Goal: Communication & Community: Answer question/provide support

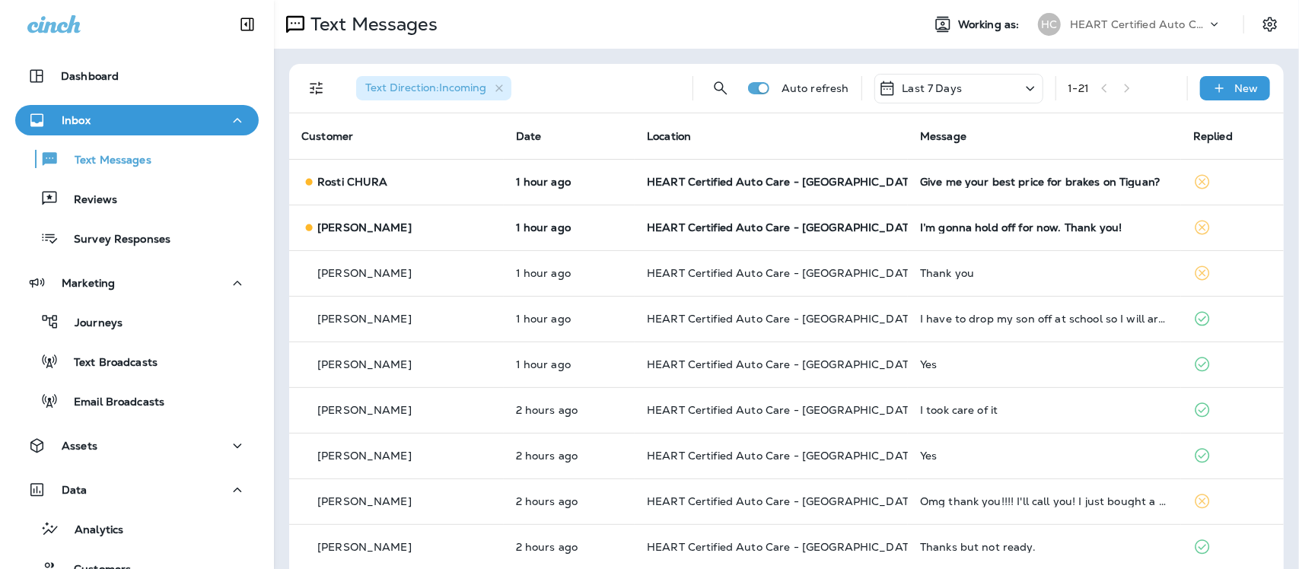
scroll to position [8, 0]
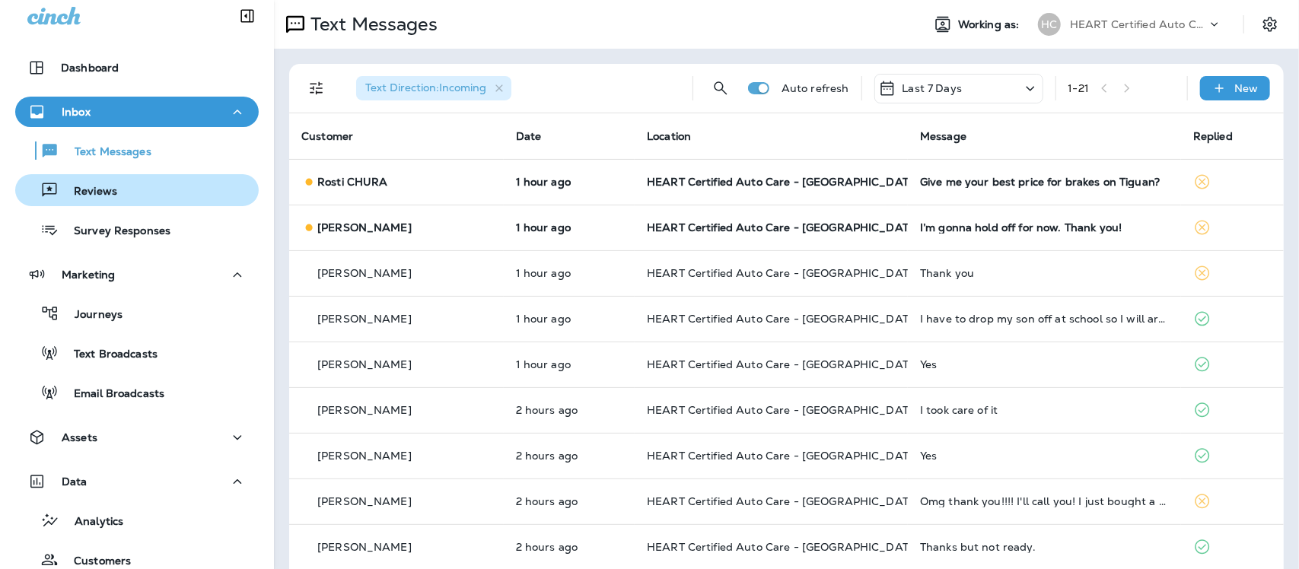
click at [103, 188] on p "Reviews" at bounding box center [88, 192] width 59 height 14
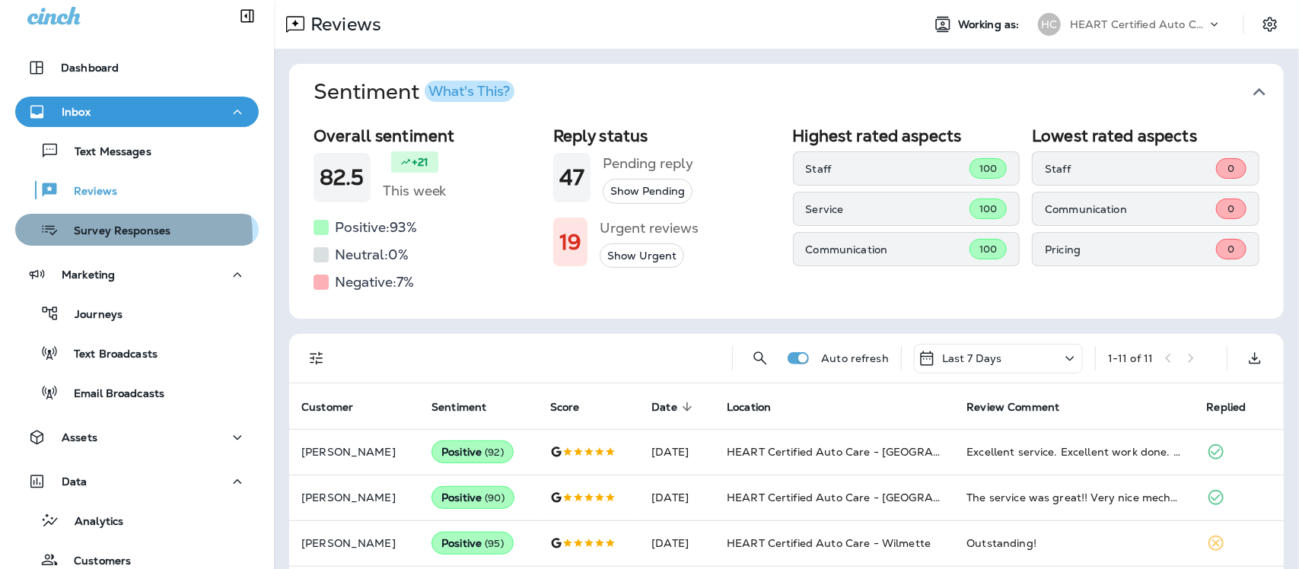
click at [130, 236] on p "Survey Responses" at bounding box center [115, 231] width 112 height 14
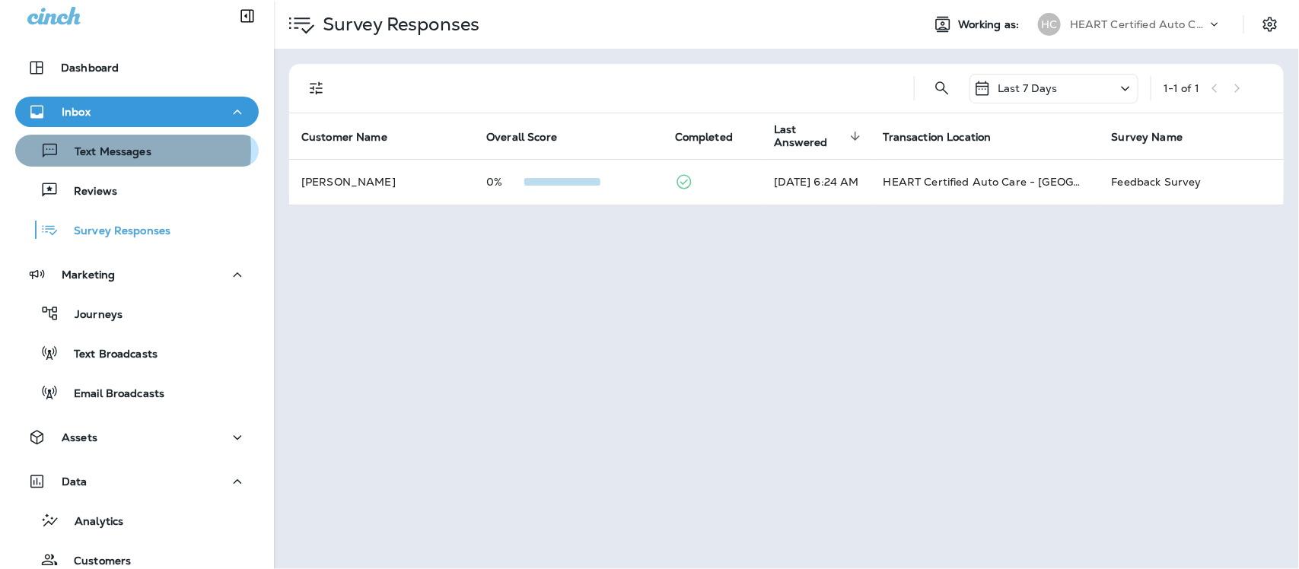
click at [114, 149] on p "Text Messages" at bounding box center [105, 152] width 92 height 14
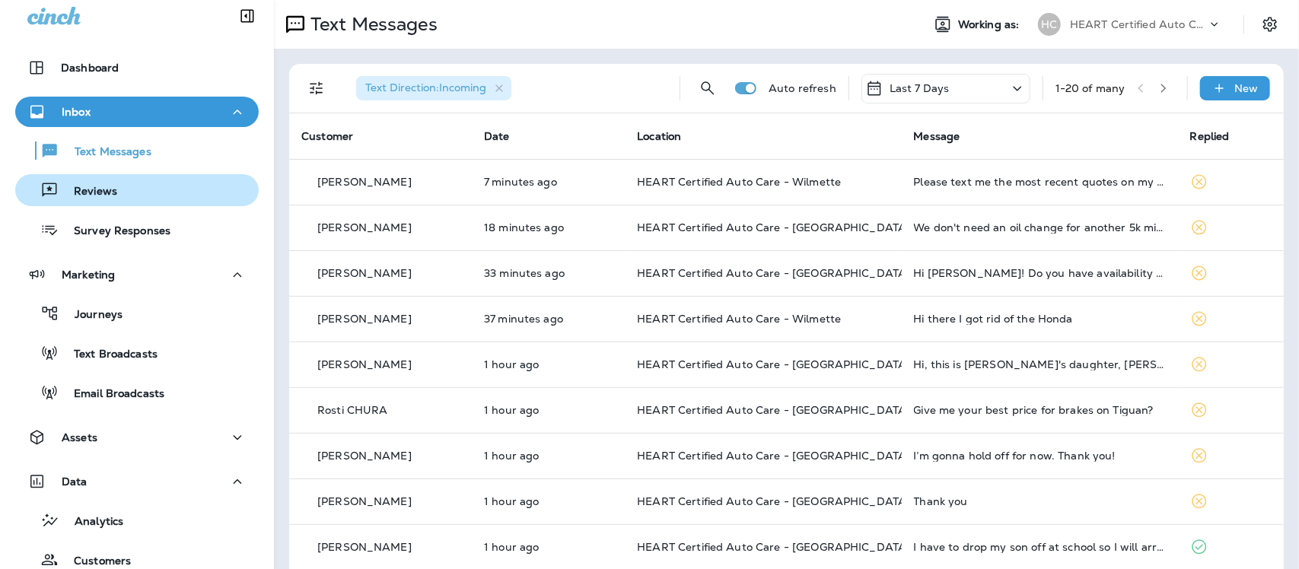
click at [92, 185] on p "Reviews" at bounding box center [88, 192] width 59 height 14
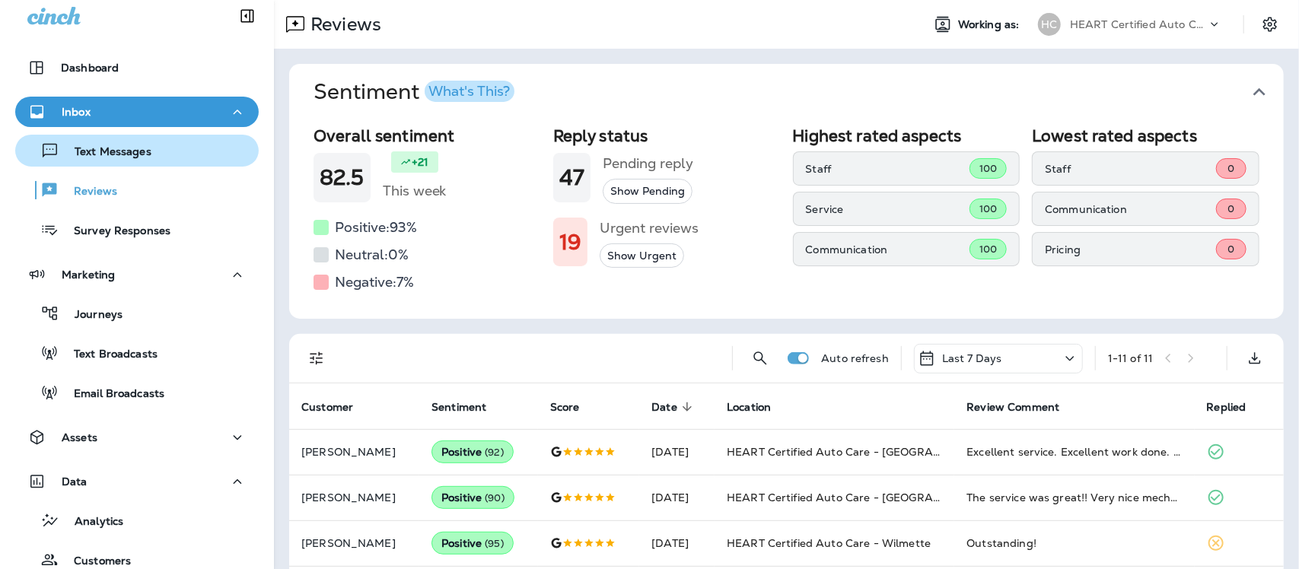
click at [97, 147] on p "Text Messages" at bounding box center [105, 152] width 92 height 14
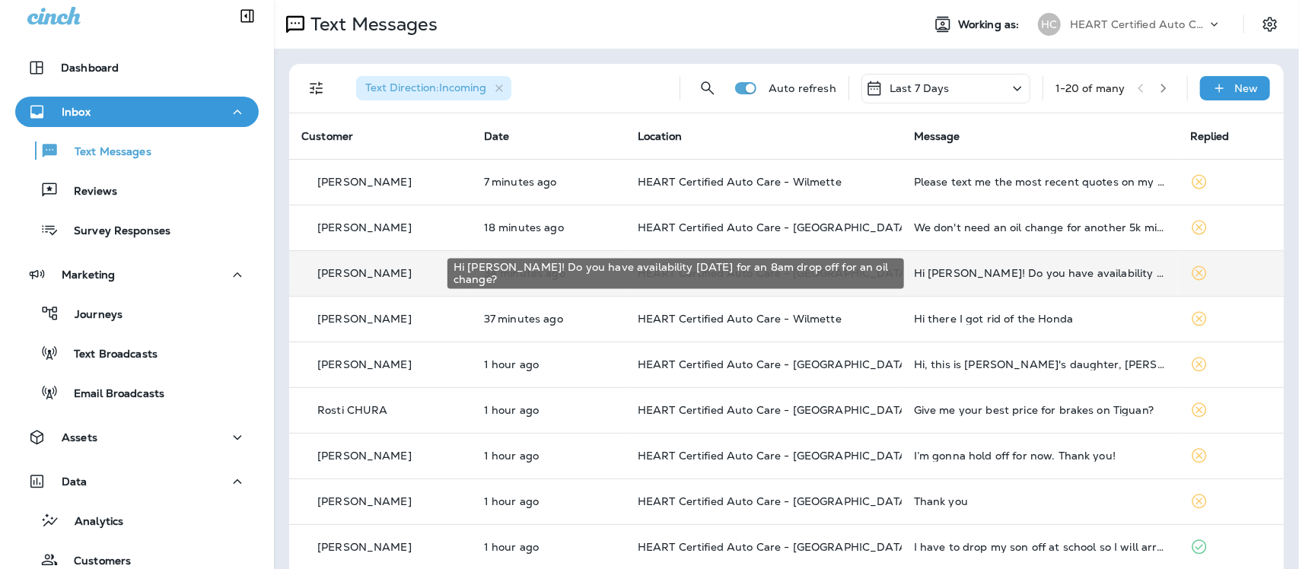
click at [999, 270] on div "Hi [PERSON_NAME]! Do you have availability [DATE] for an 8am drop off for an oi…" at bounding box center [1040, 273] width 252 height 12
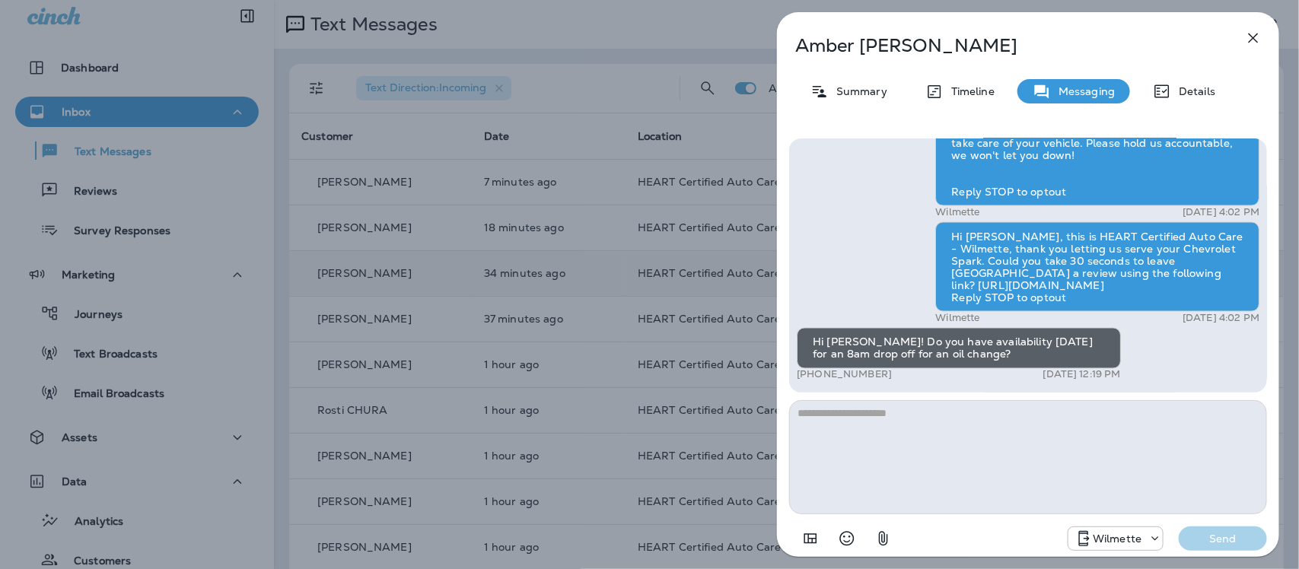
click at [1252, 38] on icon "button" at bounding box center [1253, 38] width 18 height 18
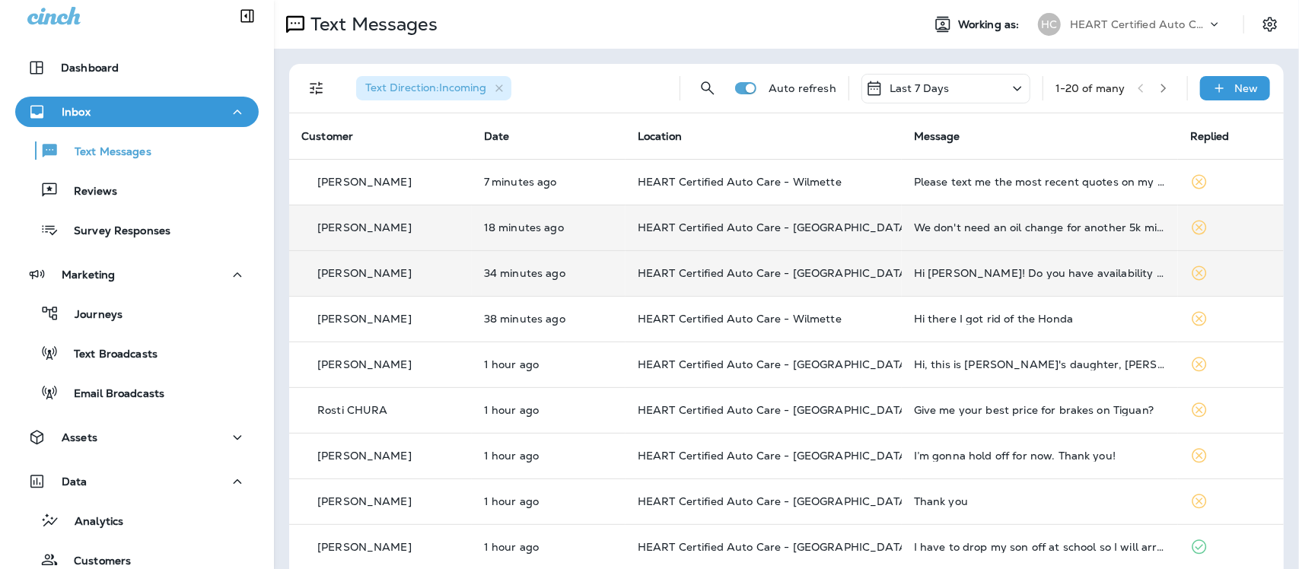
click at [1088, 230] on div "We don't need an oil change for another 5k miles" at bounding box center [1040, 227] width 252 height 12
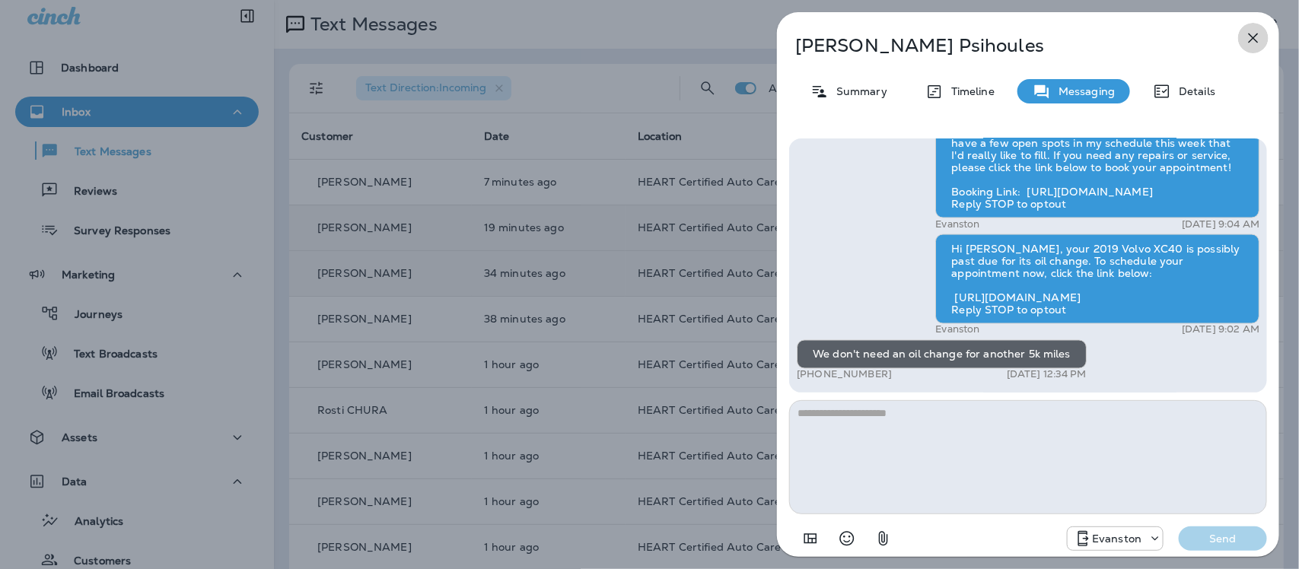
click at [1249, 34] on icon "button" at bounding box center [1254, 38] width 10 height 10
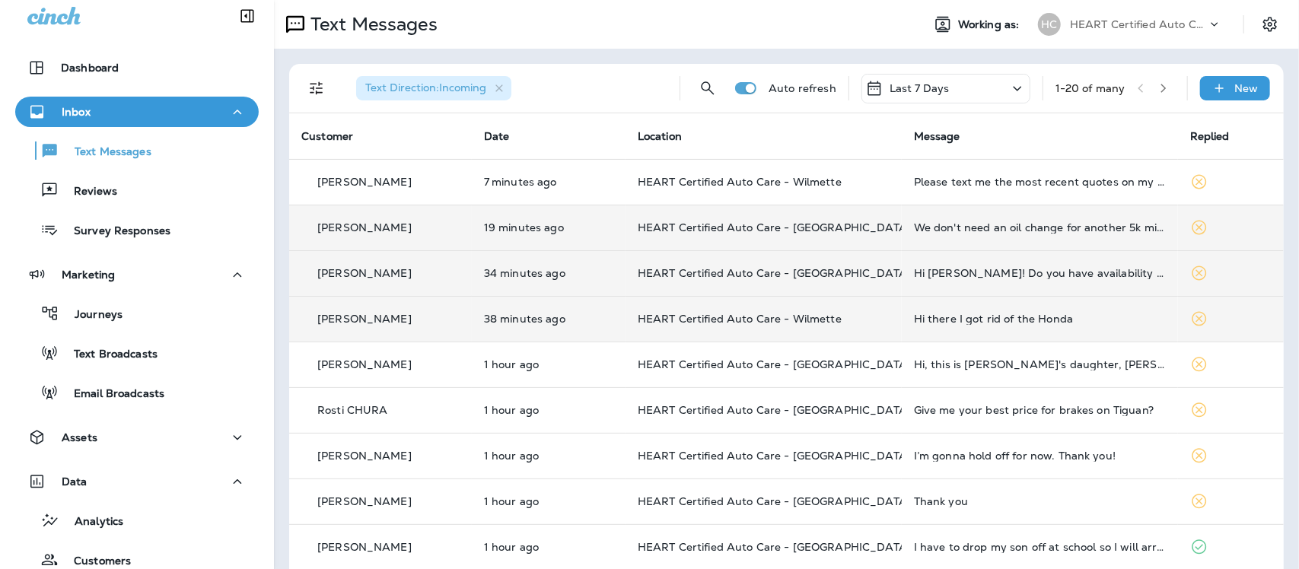
click at [1050, 321] on div "Hi there I got rid of the Honda" at bounding box center [1040, 319] width 252 height 12
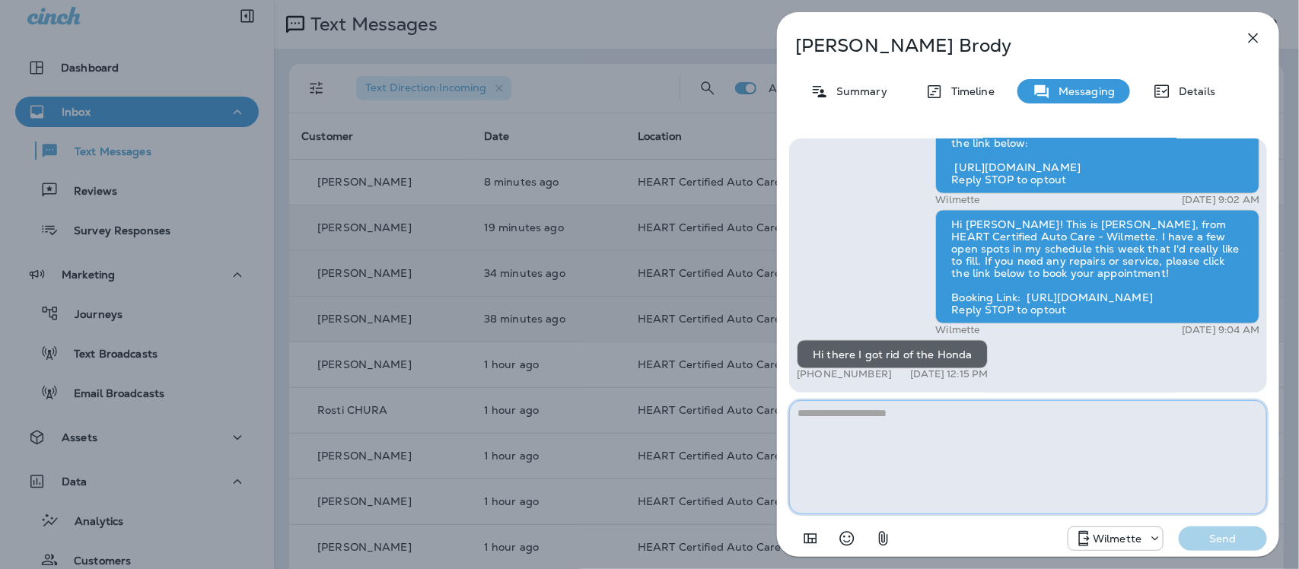
click at [984, 461] on textarea at bounding box center [1028, 457] width 478 height 114
type textarea "**********"
click at [1227, 535] on p "Send" at bounding box center [1223, 539] width 64 height 14
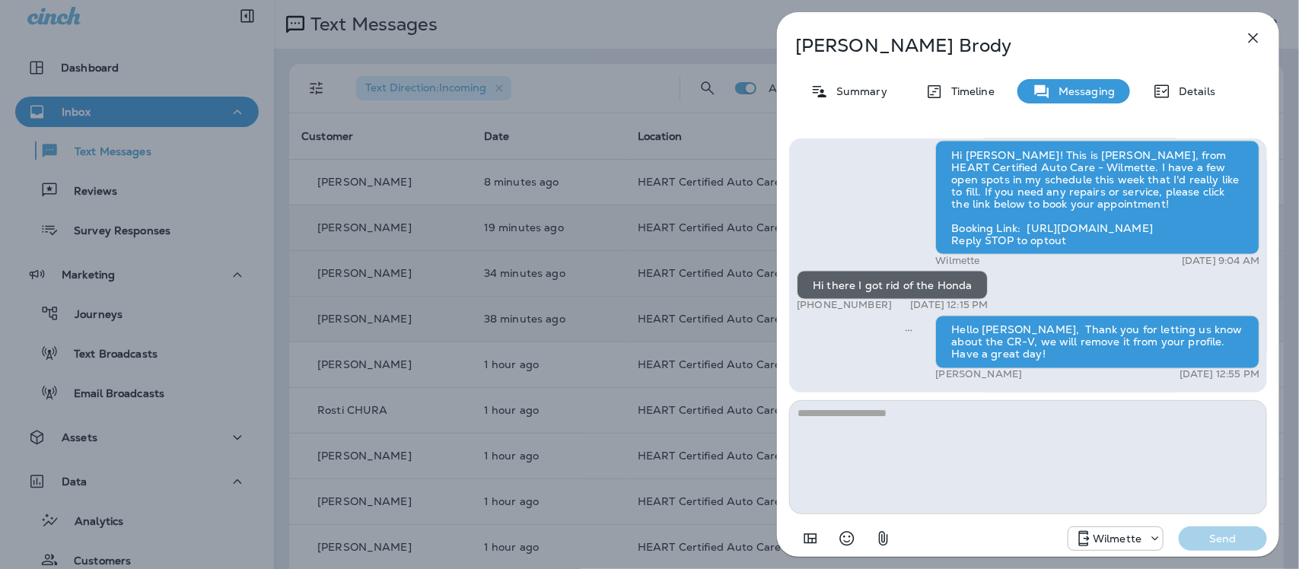
drag, startPoint x: 807, startPoint y: 304, endPoint x: 881, endPoint y: 301, distance: 73.9
click at [881, 301] on div "+1 (312) 613-0344 Oct 13, 2025 12:15 PM" at bounding box center [892, 306] width 191 height 12
copy p "(312) 613-0344"
click at [114, 317] on div "Tammy Brody Summary Timeline Messaging Details Hi Tammy, your 2012 Honda CR-V i…" at bounding box center [649, 284] width 1299 height 569
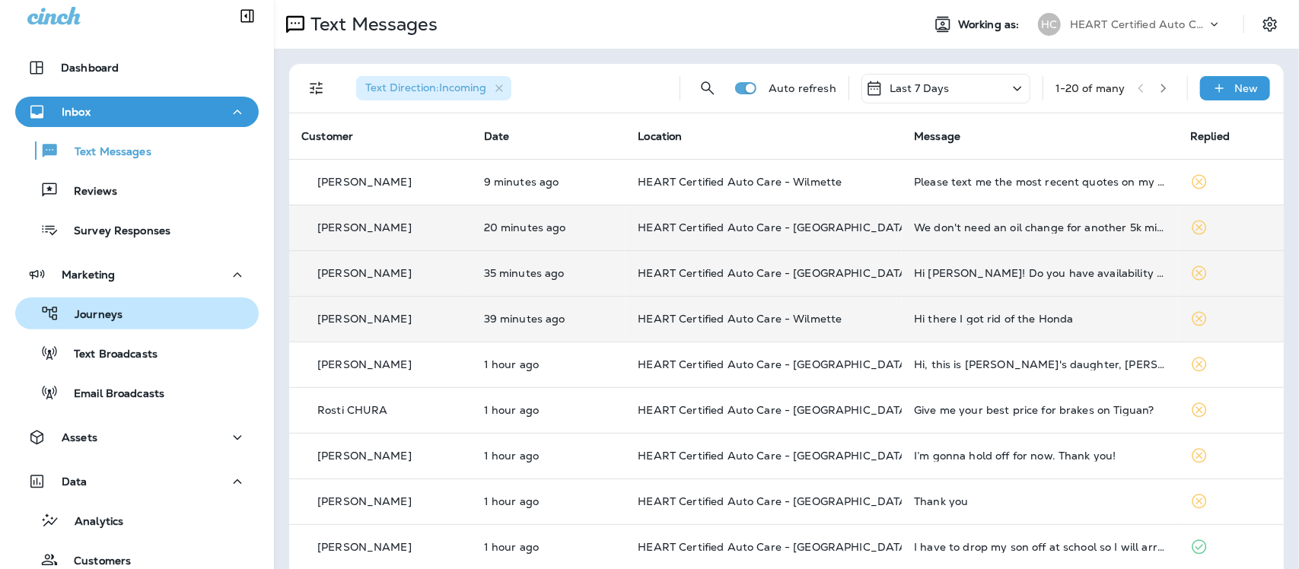
click at [107, 309] on p "Journeys" at bounding box center [90, 315] width 63 height 14
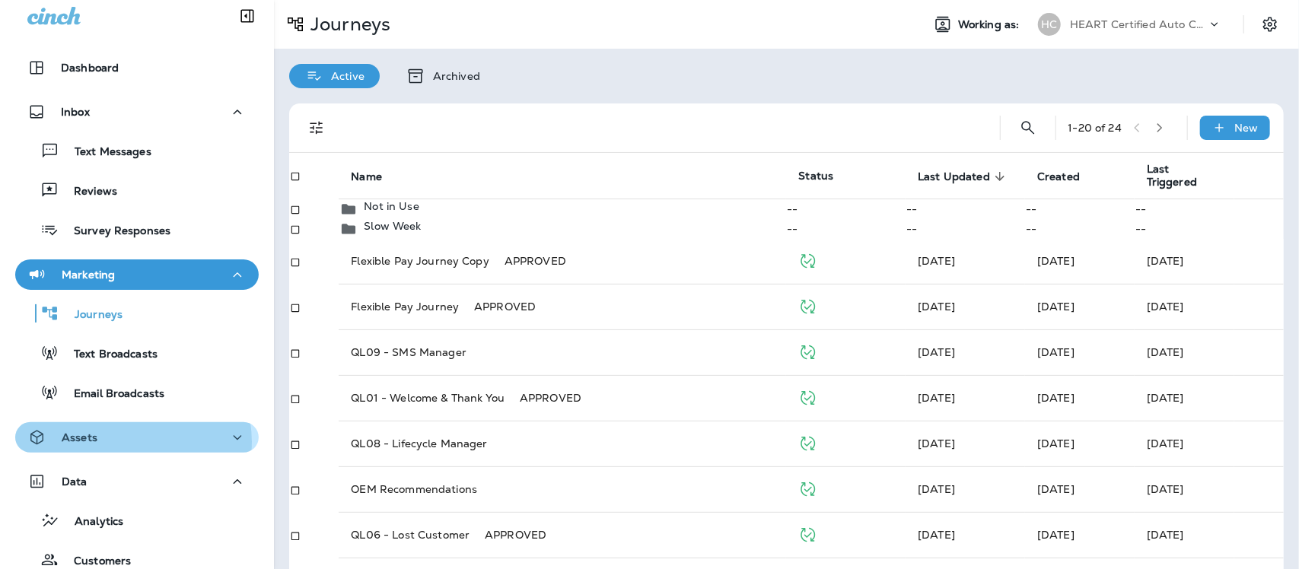
click at [128, 440] on div "Assets" at bounding box center [136, 437] width 219 height 19
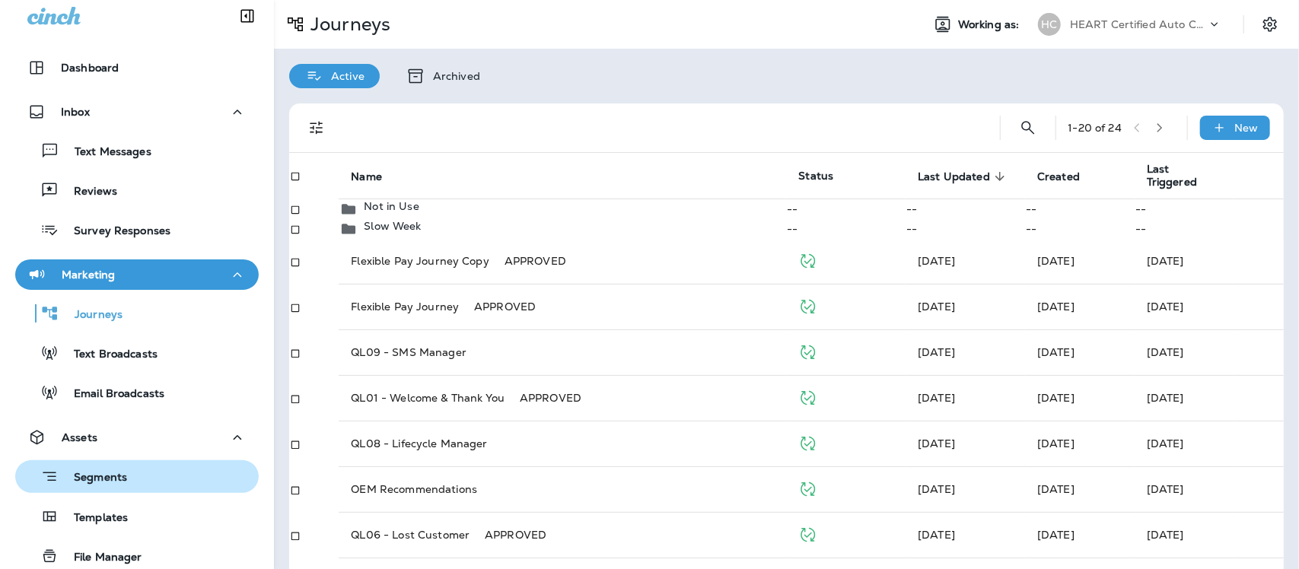
click at [114, 472] on p "Segments" at bounding box center [93, 478] width 68 height 15
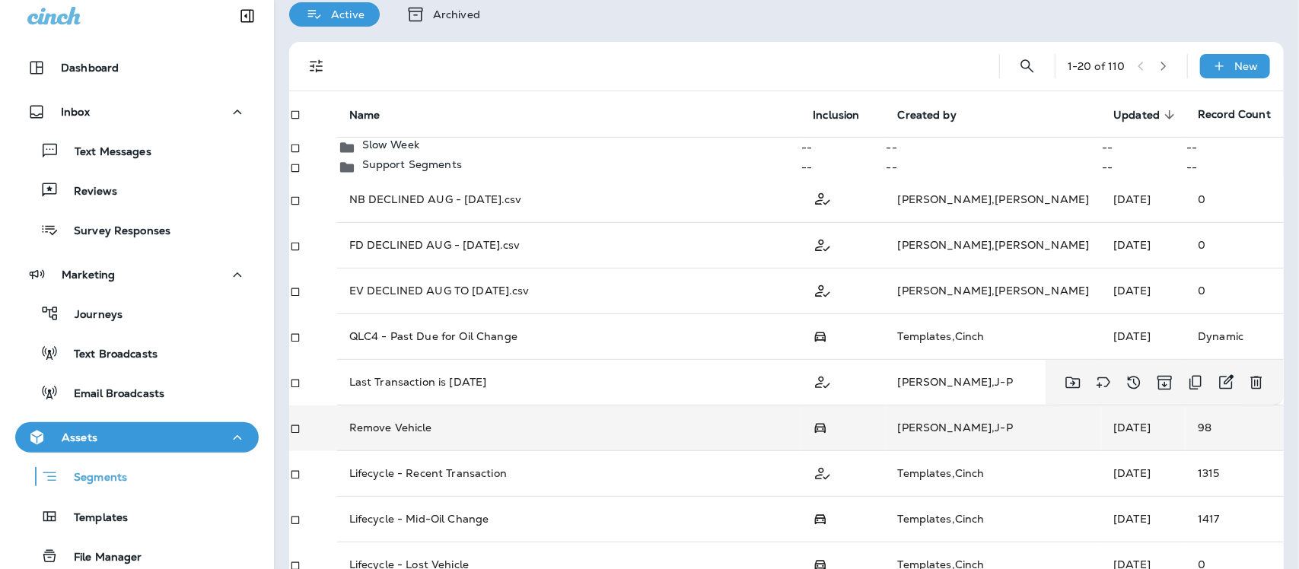
scroll to position [95, 0]
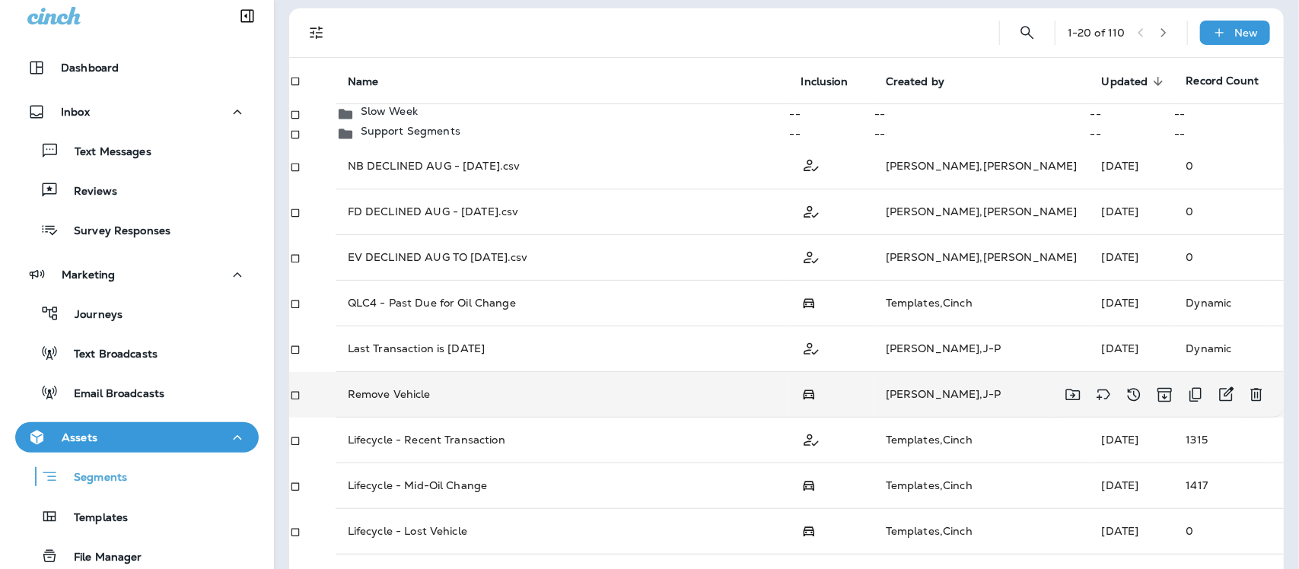
click at [393, 402] on p "Remove Vehicle" at bounding box center [389, 394] width 83 height 15
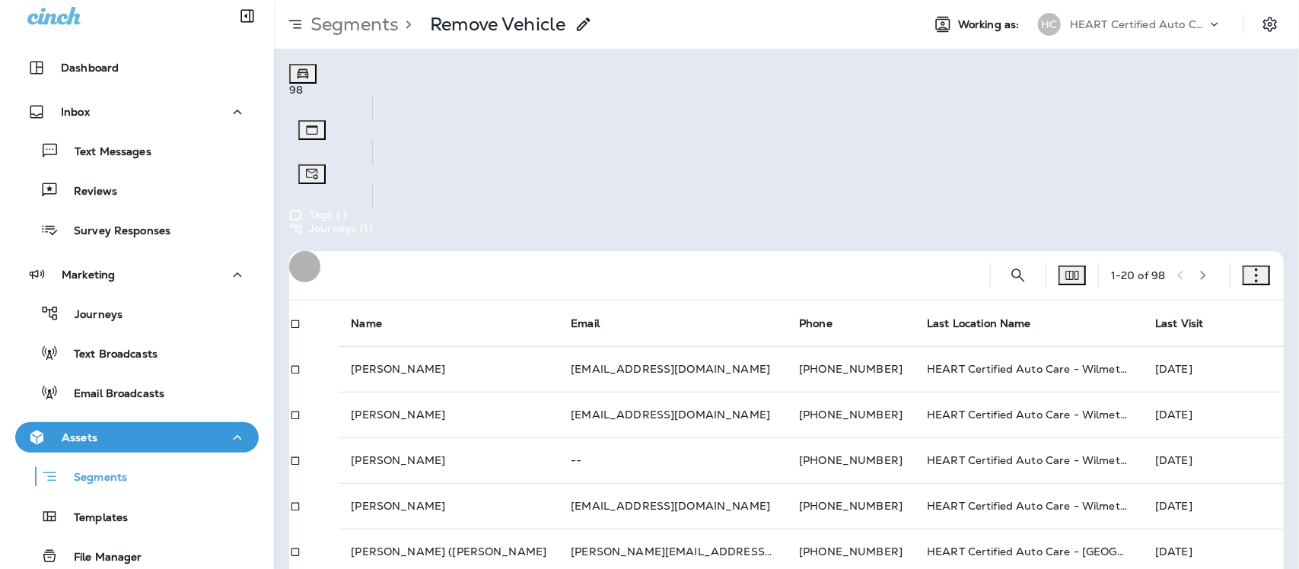
click at [1250, 266] on button "button" at bounding box center [1255, 276] width 27 height 20
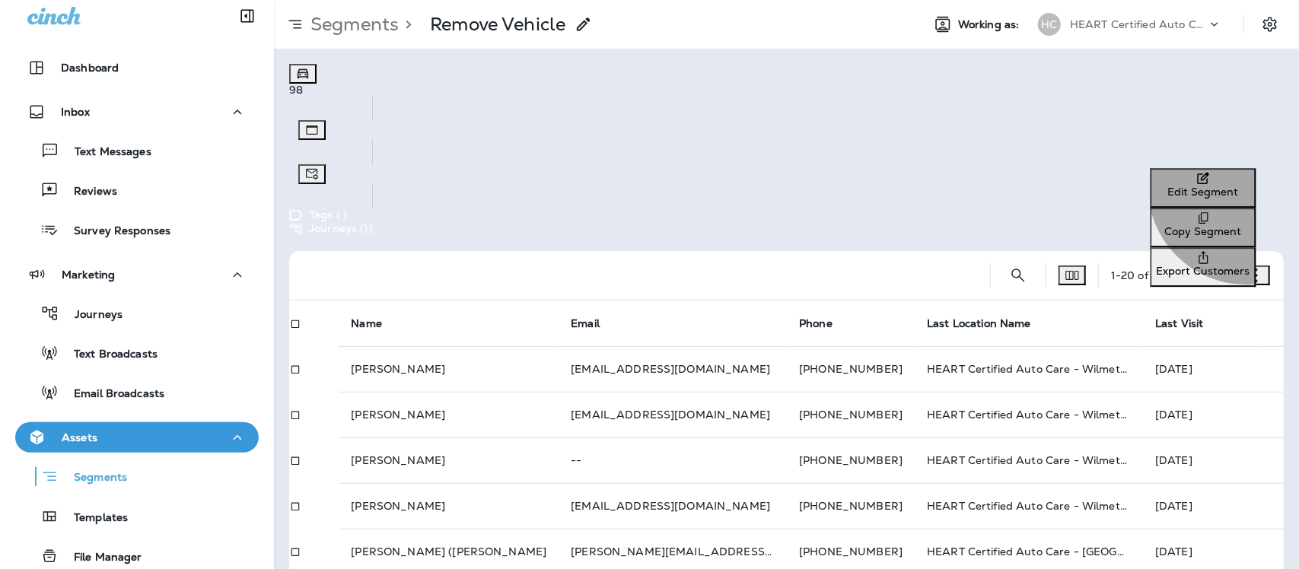
click at [1169, 192] on p "Edit Segment" at bounding box center [1203, 192] width 94 height 12
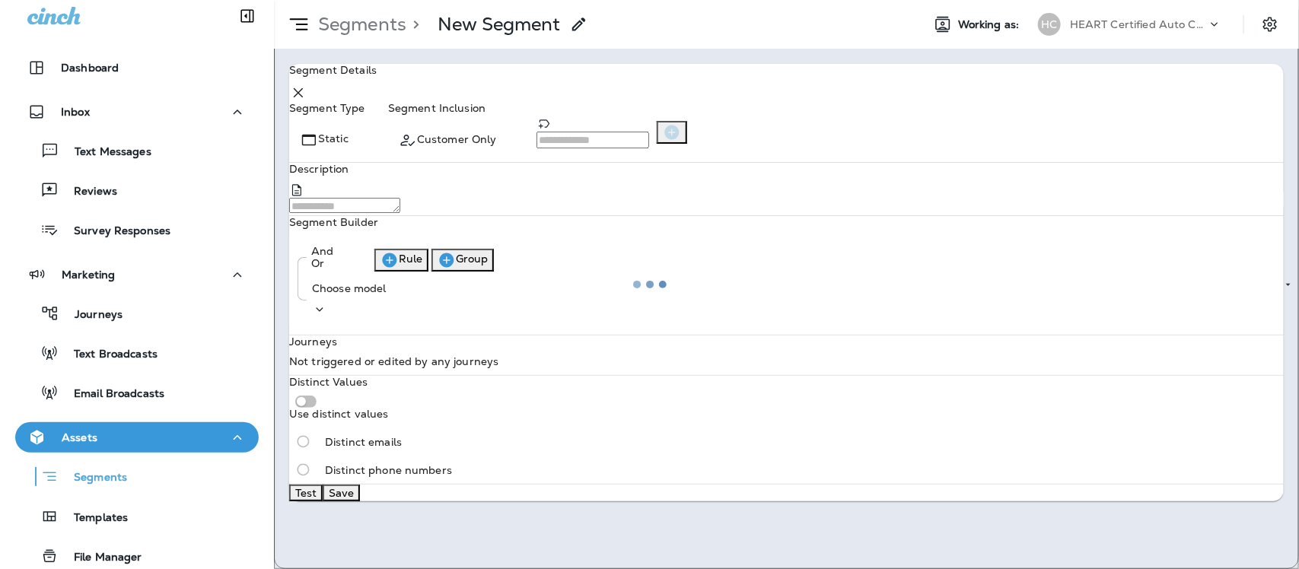
type input "**********"
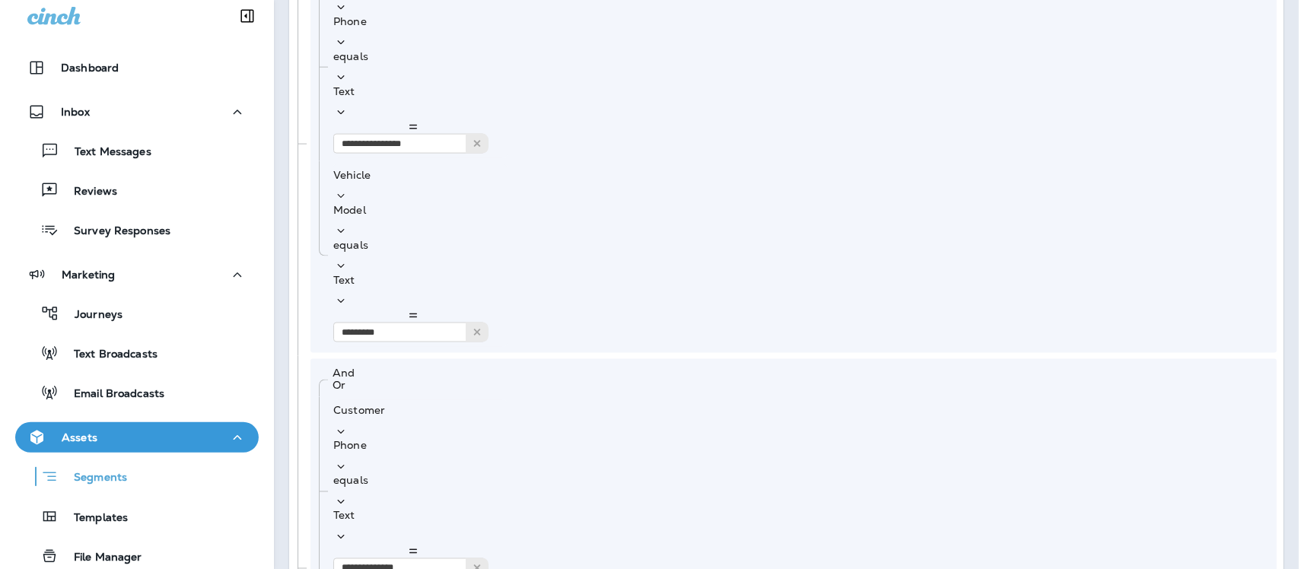
type input "**********"
type input "****"
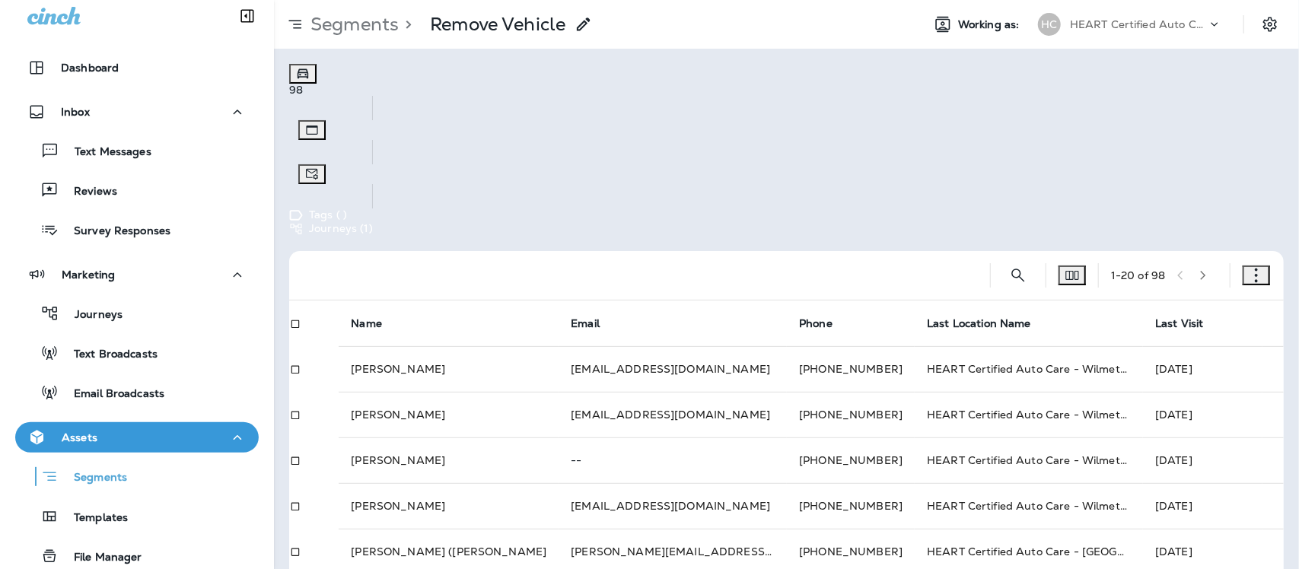
click at [1250, 266] on button "button" at bounding box center [1255, 276] width 27 height 20
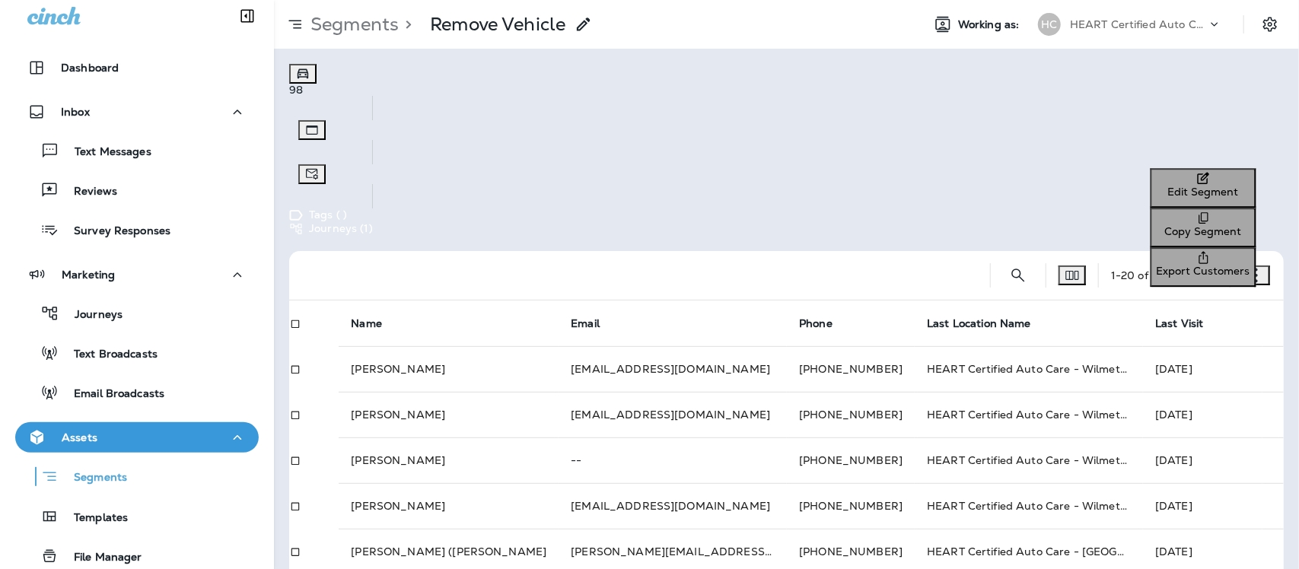
click at [1156, 196] on p "Edit Segment" at bounding box center [1203, 192] width 94 height 12
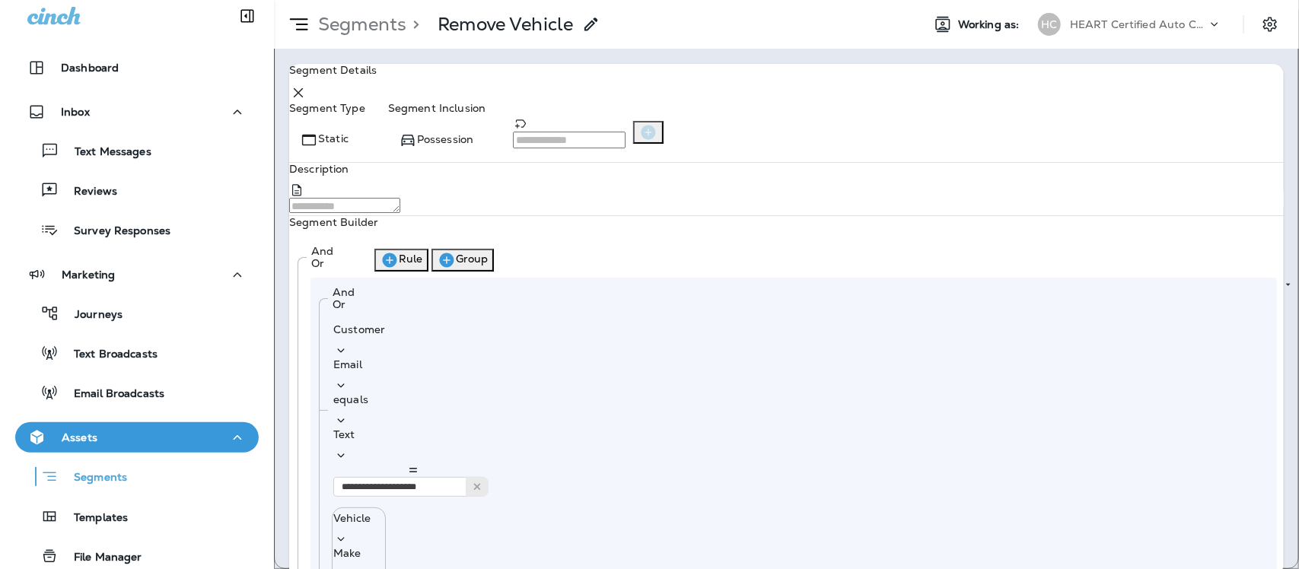
type input "**********"
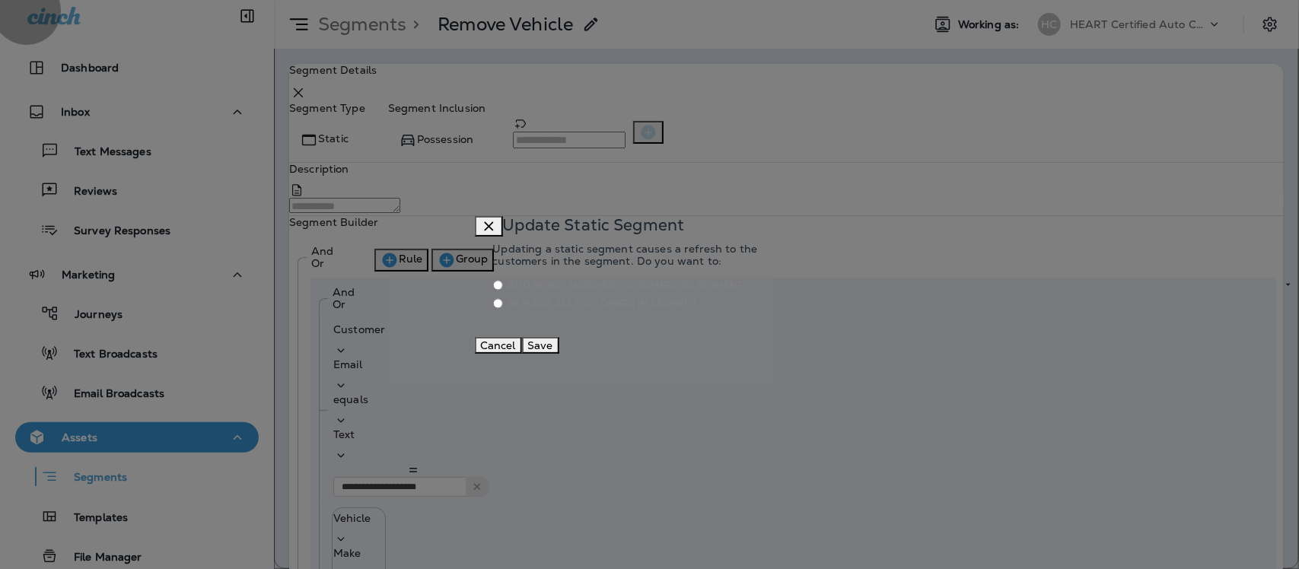
click at [559, 354] on button "Save" at bounding box center [540, 345] width 37 height 17
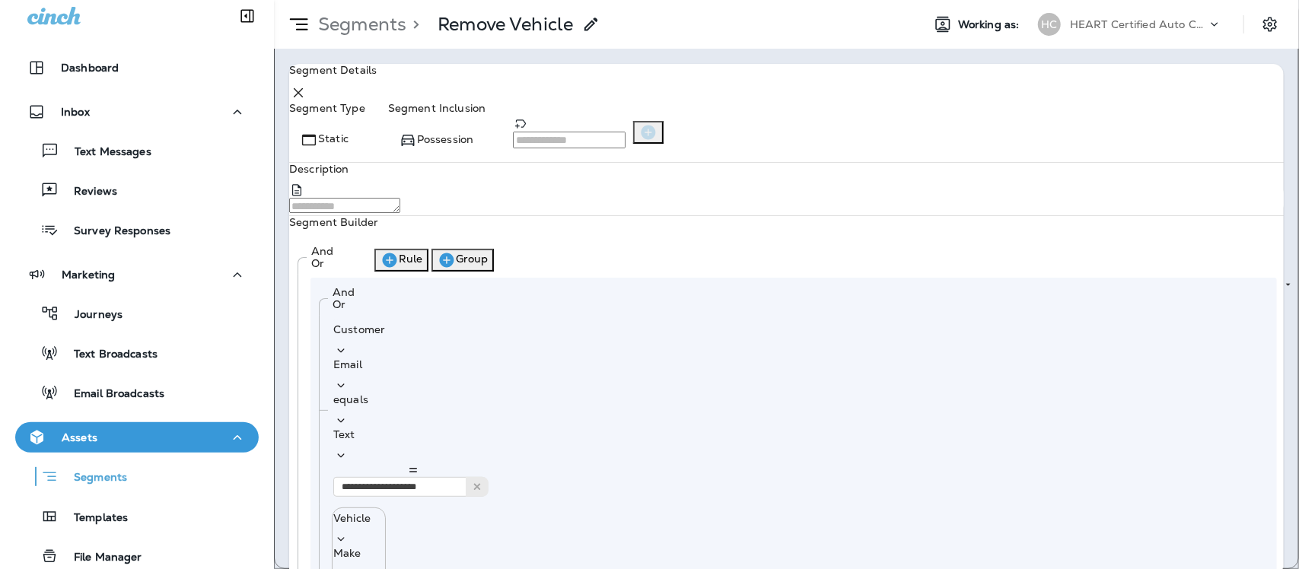
scroll to position [16668, 0]
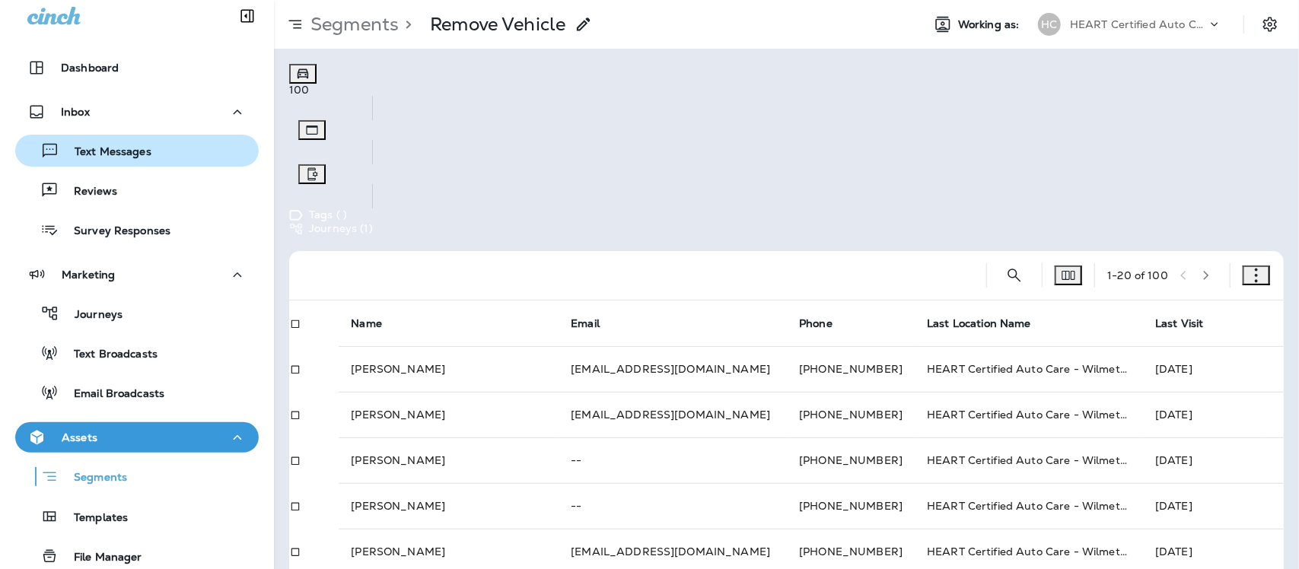
click at [104, 146] on p "Text Messages" at bounding box center [105, 152] width 92 height 14
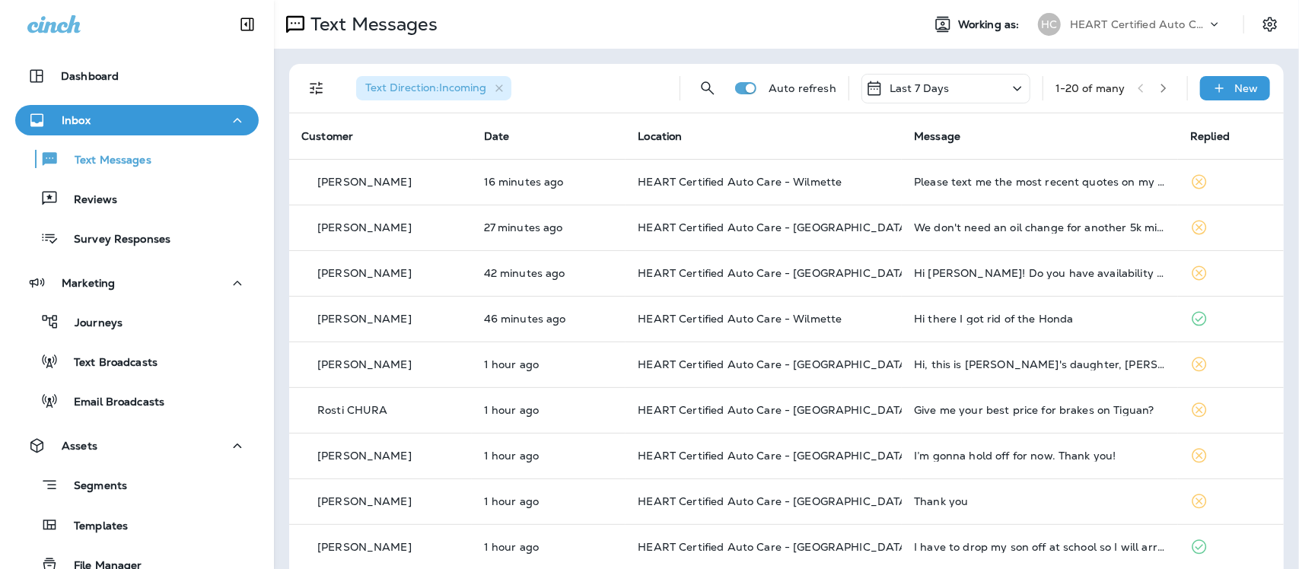
scroll to position [8, 0]
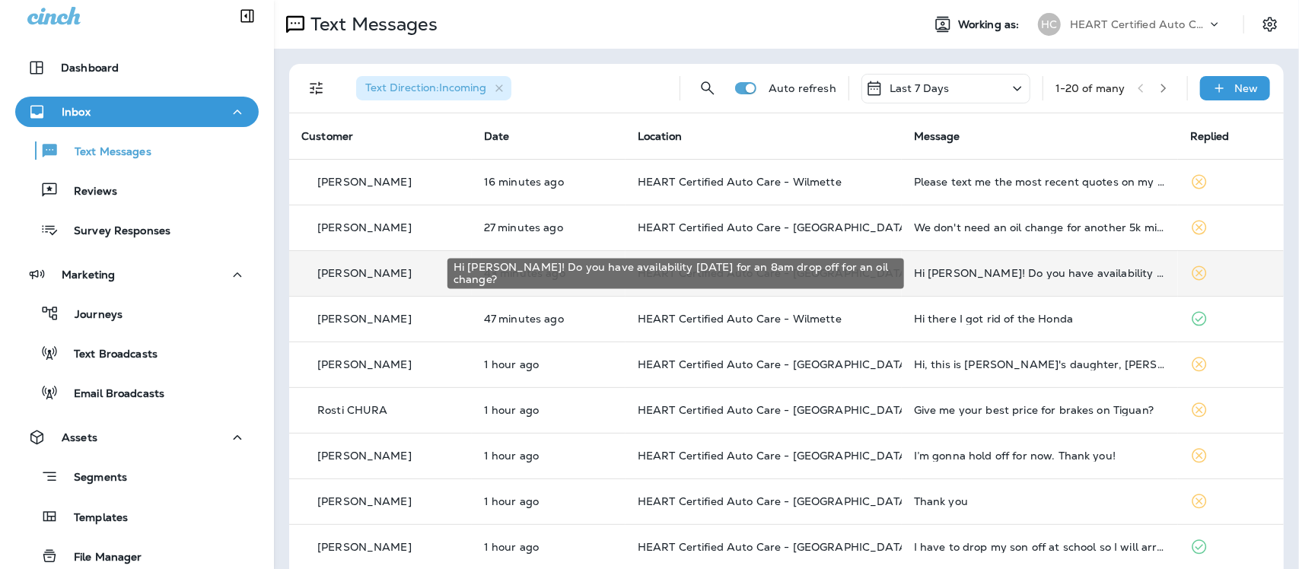
click at [1009, 276] on div "Hi [PERSON_NAME]! Do you have availability [DATE] for an 8am drop off for an oi…" at bounding box center [1040, 273] width 252 height 12
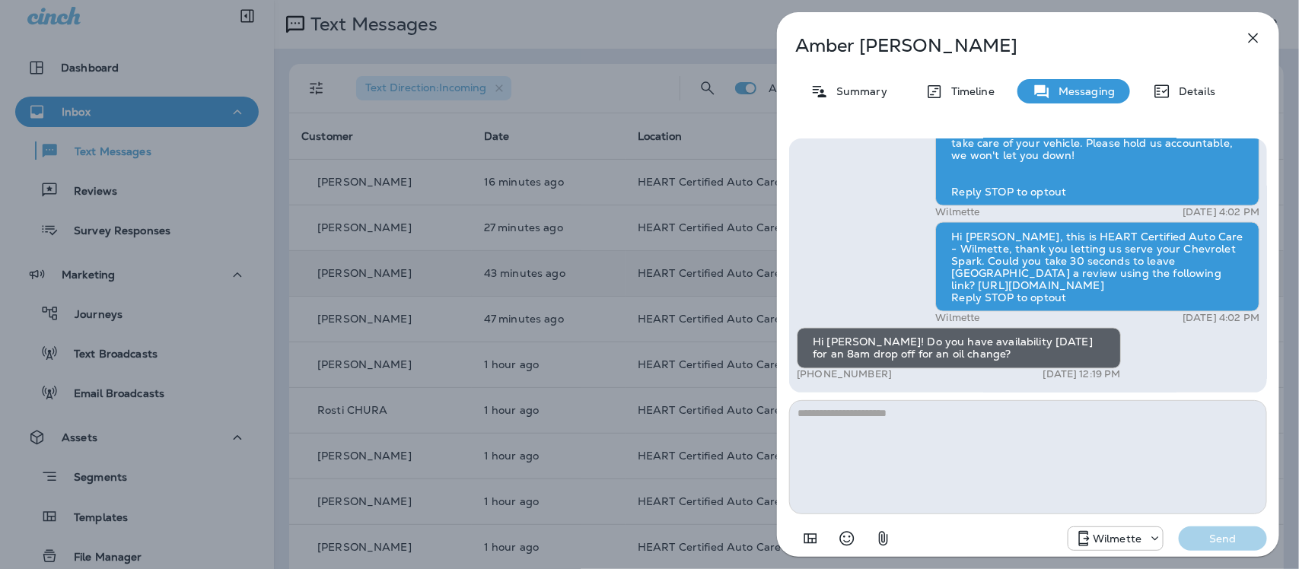
click at [849, 428] on textarea at bounding box center [1028, 457] width 478 height 114
type textarea "*"
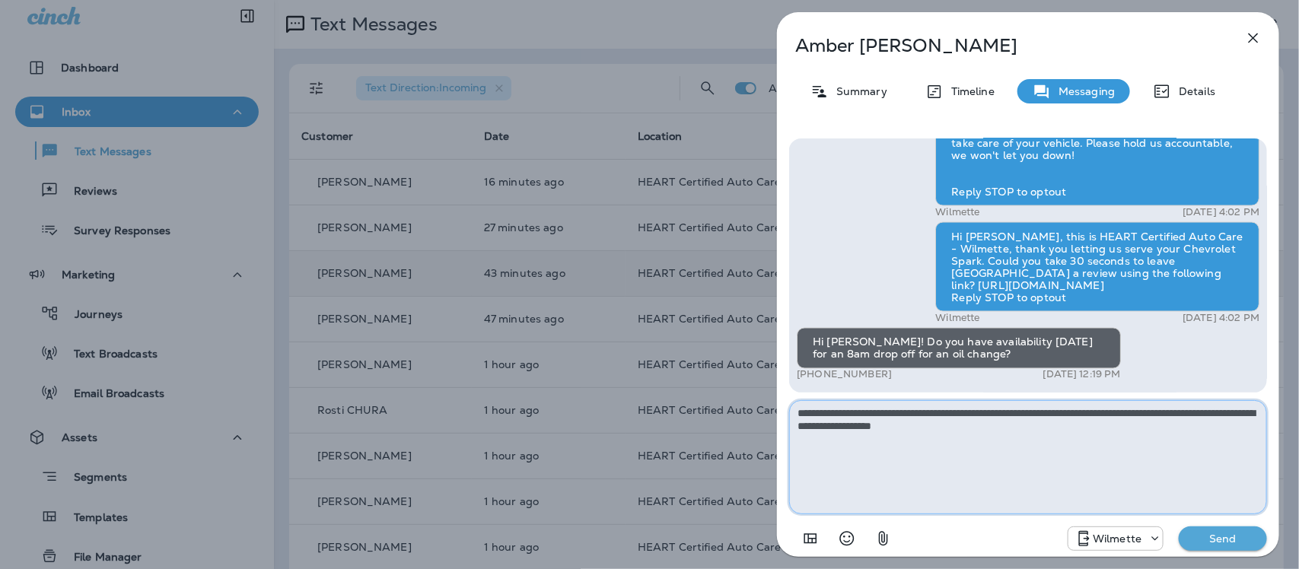
type textarea "**********"
click at [1230, 542] on p "Send" at bounding box center [1223, 539] width 64 height 14
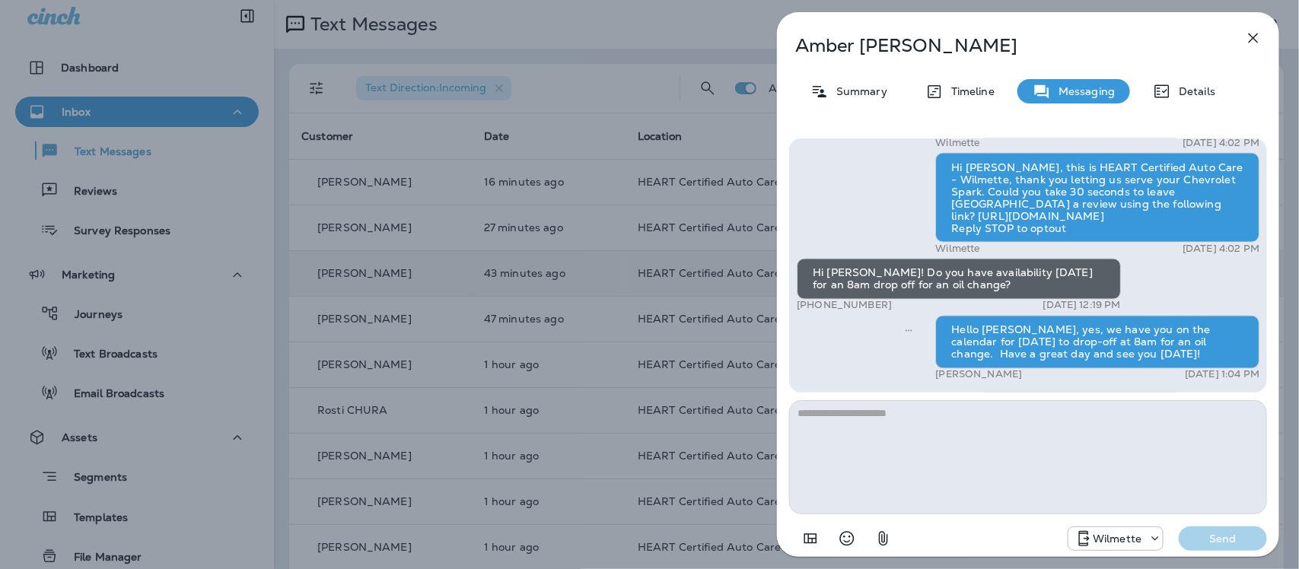
click at [1258, 36] on icon "button" at bounding box center [1253, 38] width 18 height 18
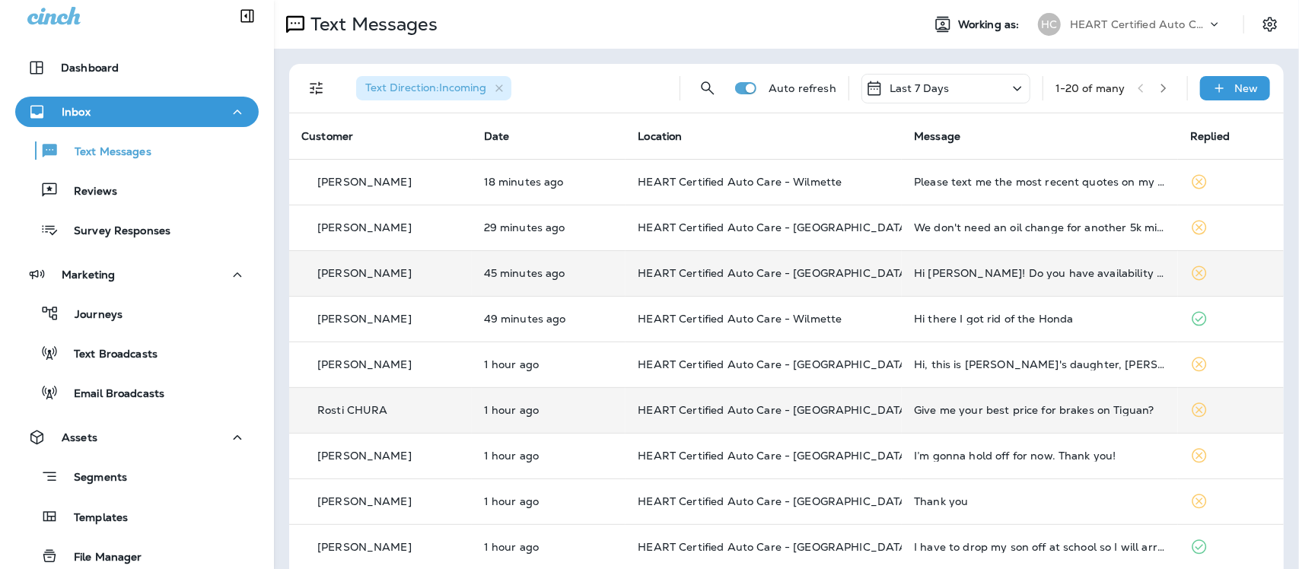
click at [1009, 409] on div "Give me your best price for brakes on Tiguan?" at bounding box center [1040, 410] width 252 height 12
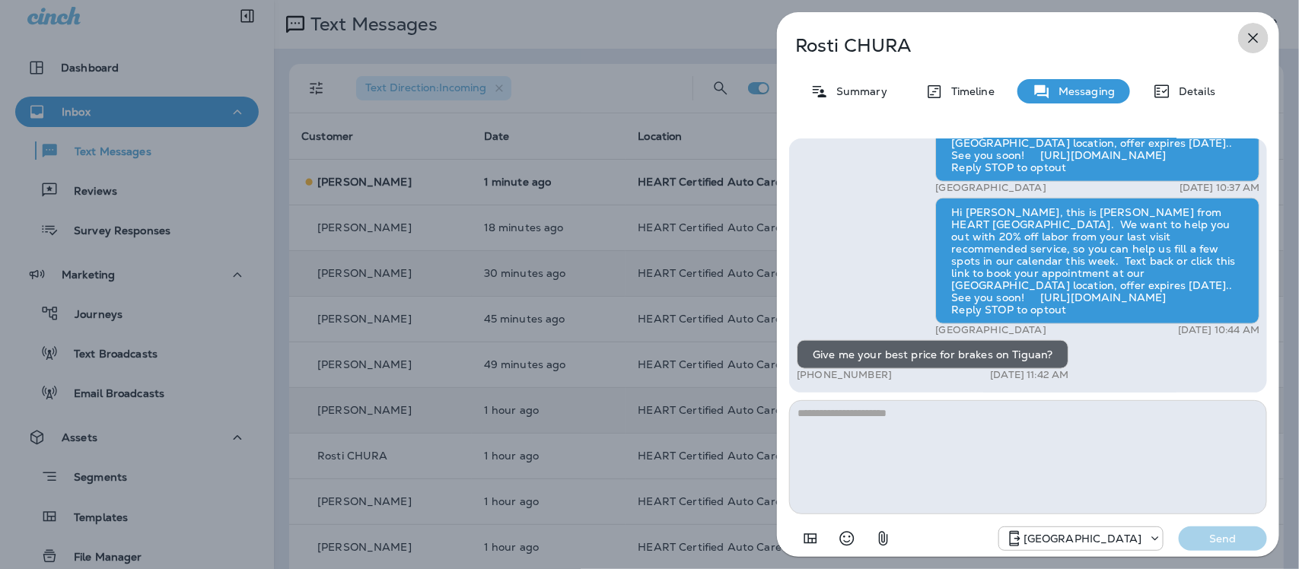
click at [1248, 40] on icon "button" at bounding box center [1253, 38] width 18 height 18
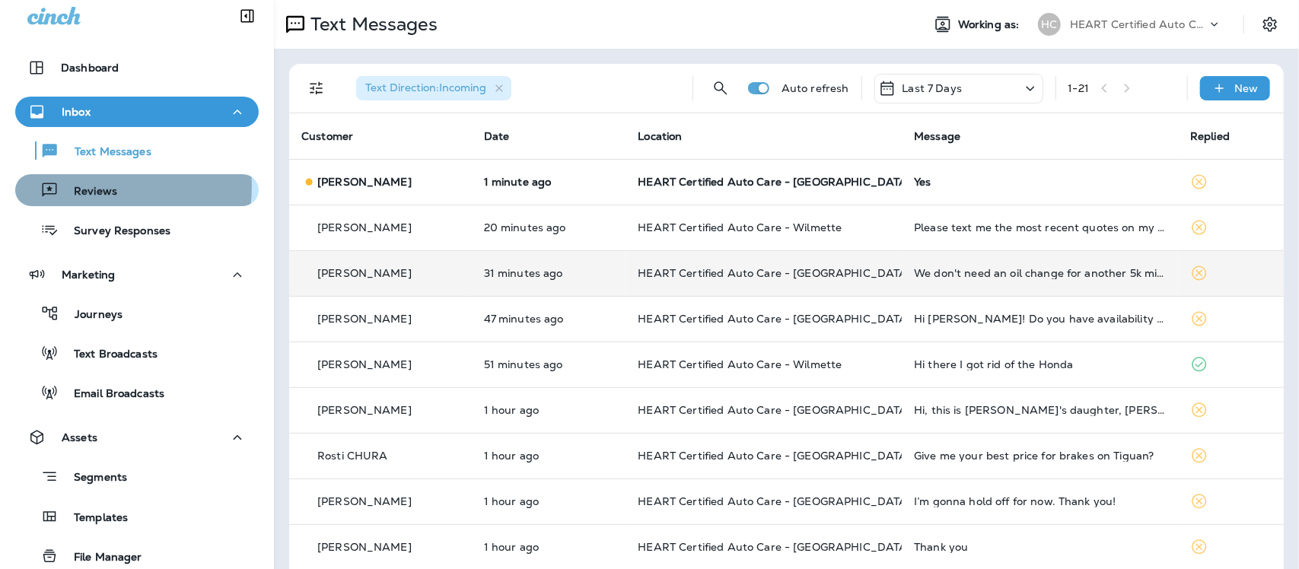
click at [85, 186] on p "Reviews" at bounding box center [88, 192] width 59 height 14
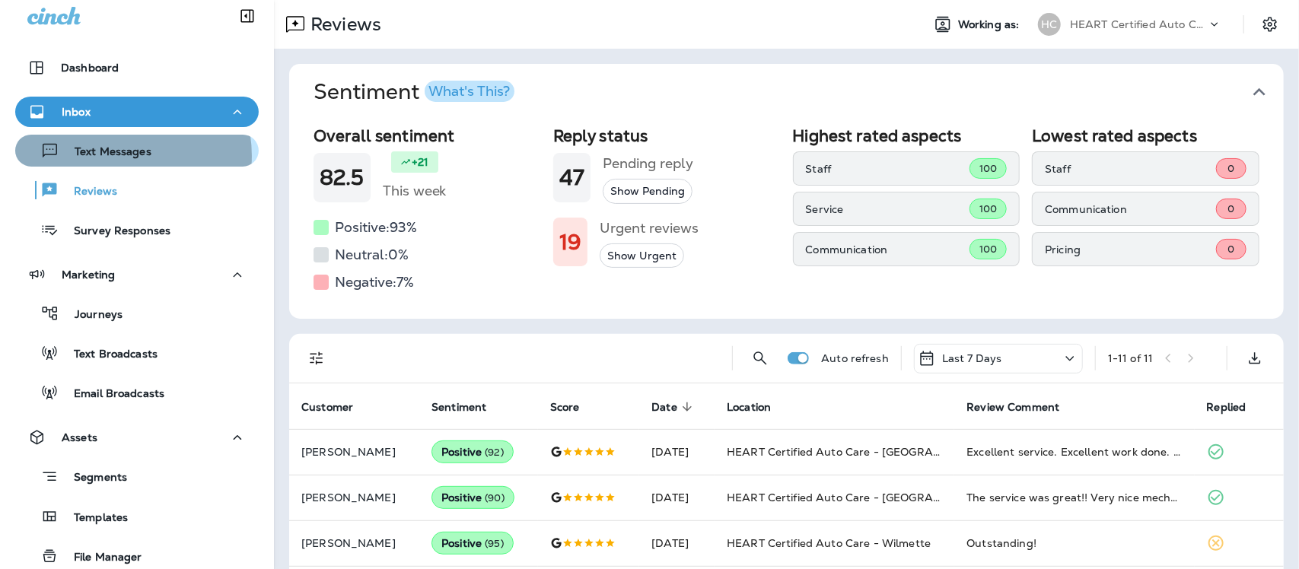
click at [113, 156] on p "Text Messages" at bounding box center [105, 152] width 92 height 14
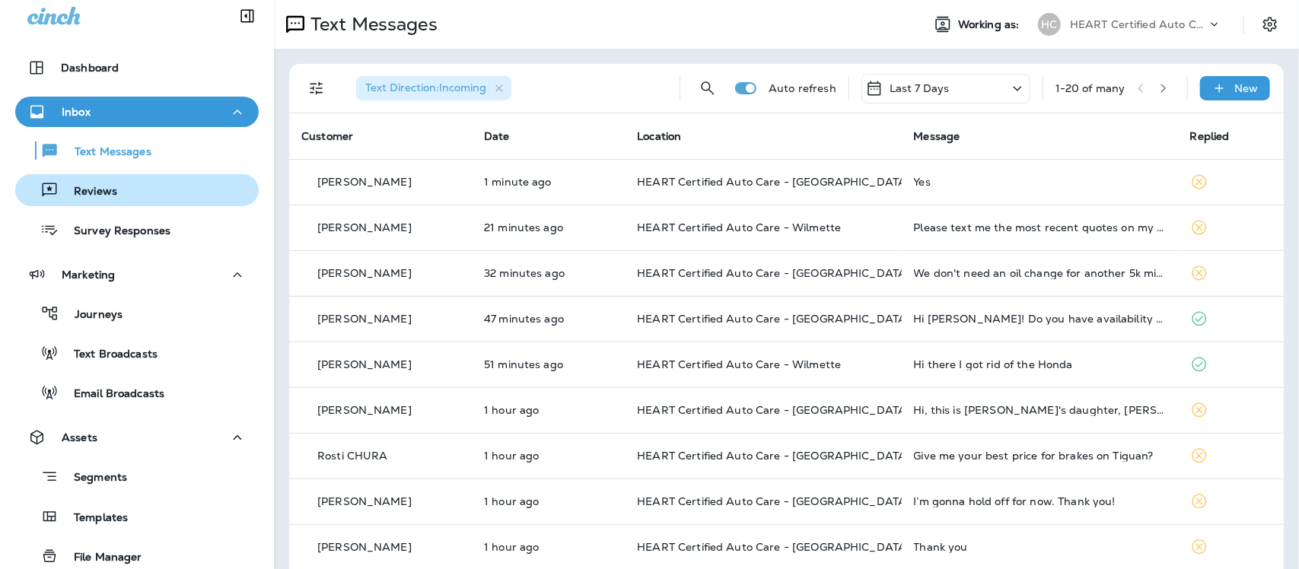
click at [86, 186] on p "Reviews" at bounding box center [88, 192] width 59 height 14
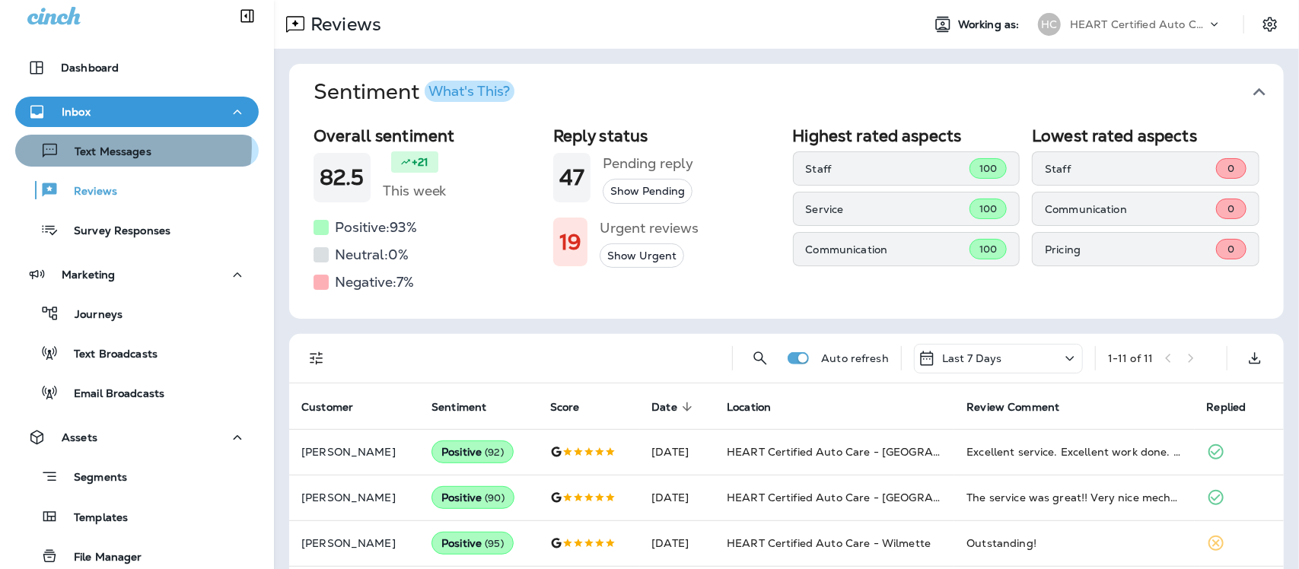
click at [115, 147] on p "Text Messages" at bounding box center [105, 152] width 92 height 14
